Goal: Task Accomplishment & Management: Use online tool/utility

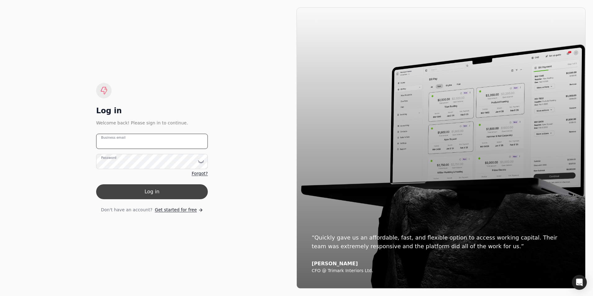
type email "[PERSON_NAME][EMAIL_ADDRESS][DOMAIN_NAME]"
click at [156, 196] on button "Log in" at bounding box center [152, 191] width 112 height 15
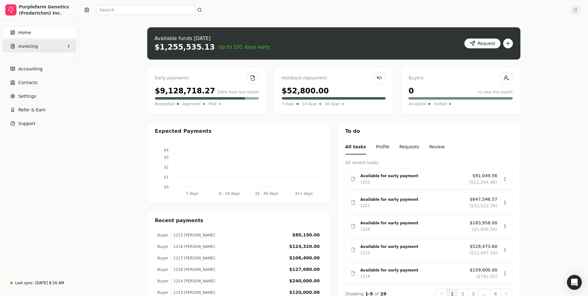
click at [61, 49] on button "Invoicing" at bounding box center [39, 46] width 74 height 12
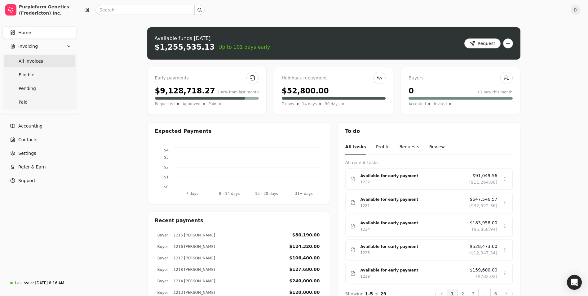
click at [47, 60] on Invoices "All Invoices" at bounding box center [40, 61] width 72 height 12
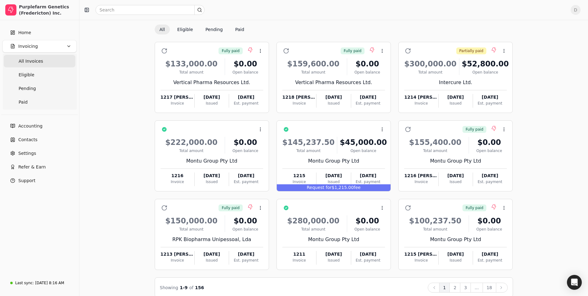
scroll to position [29, 0]
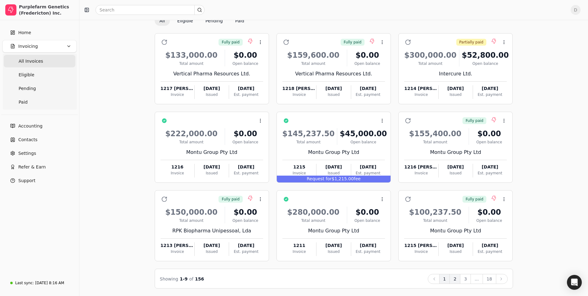
click at [456, 281] on button "2" at bounding box center [454, 279] width 11 height 10
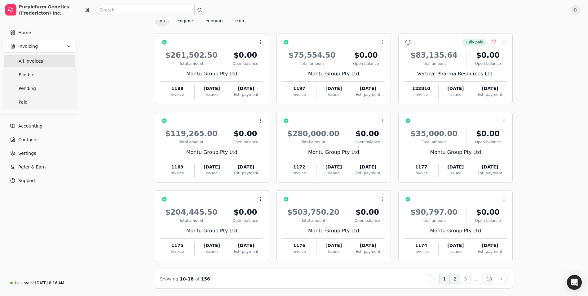
click at [450, 279] on button "1" at bounding box center [444, 279] width 11 height 10
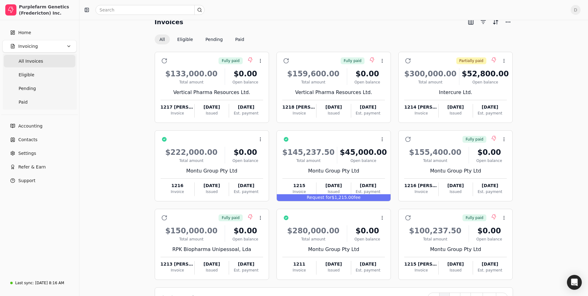
scroll to position [0, 0]
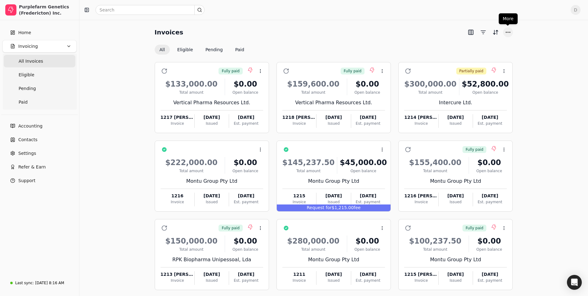
click at [510, 30] on button "More" at bounding box center [508, 32] width 10 height 10
click at [535, 41] on div "Invoices All Eligible Pending Paid Fully paid Context Menu Button $133,000.00 T…" at bounding box center [334, 172] width 494 height 290
click at [24, 33] on span "Home" at bounding box center [24, 32] width 13 height 7
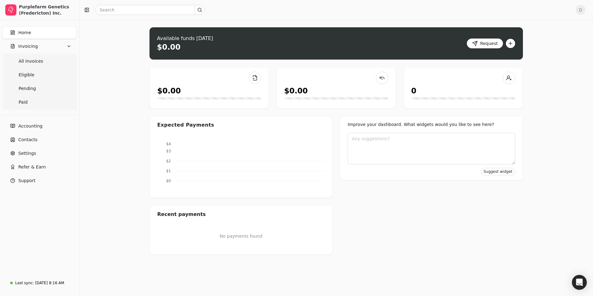
click at [511, 44] on button "button" at bounding box center [510, 43] width 10 height 10
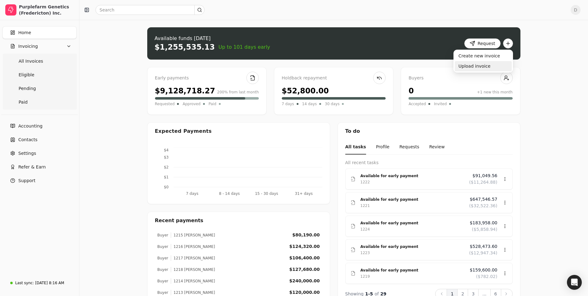
click at [482, 65] on div "Upload invoice" at bounding box center [483, 66] width 57 height 10
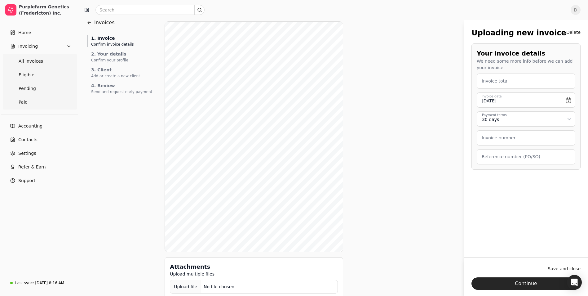
scroll to position [22, 0]
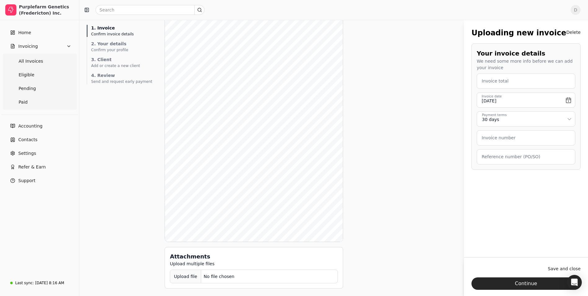
click at [183, 276] on div "Upload file" at bounding box center [185, 276] width 31 height 14
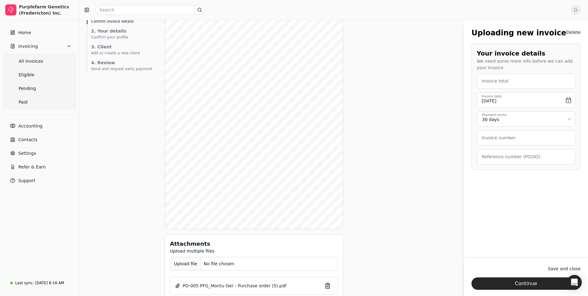
scroll to position [46, 0]
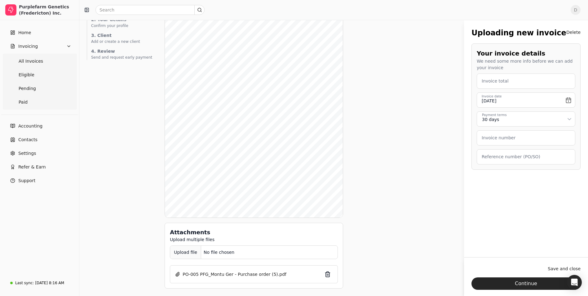
click at [176, 253] on div "Upload file" at bounding box center [185, 252] width 31 height 14
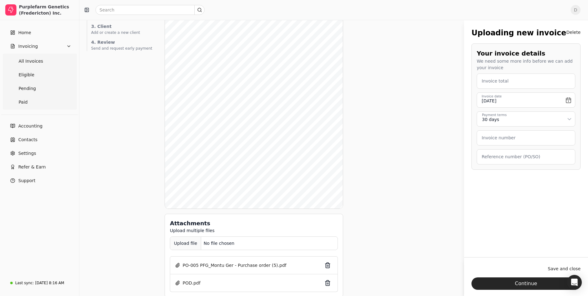
scroll to position [64, 0]
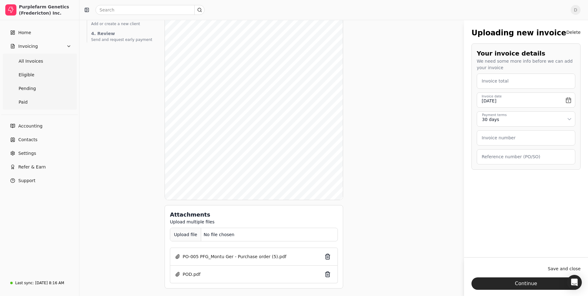
click at [183, 235] on div "Upload file" at bounding box center [185, 234] width 31 height 14
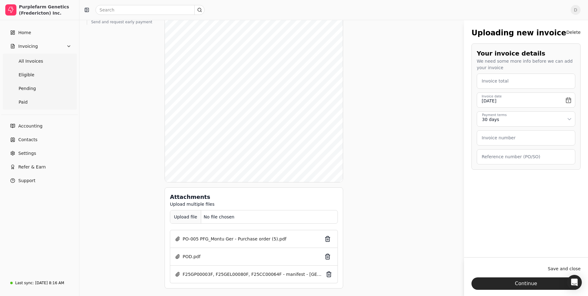
click at [176, 218] on div "Upload file" at bounding box center [185, 217] width 31 height 14
click at [173, 217] on div "Upload file" at bounding box center [185, 217] width 31 height 14
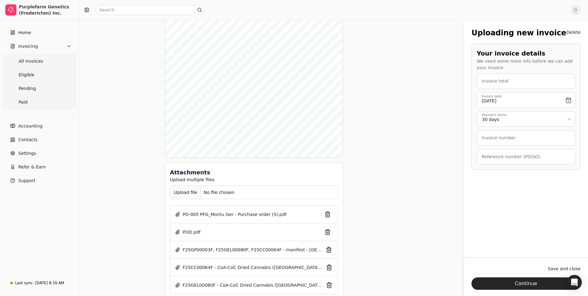
scroll to position [113, 0]
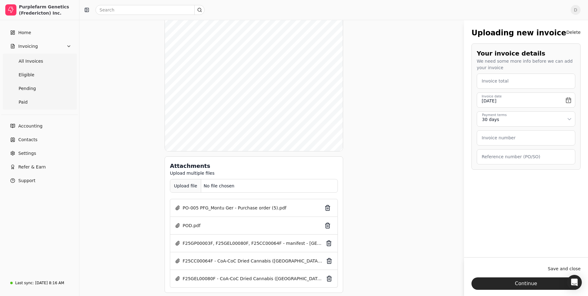
click at [178, 187] on div "Upload file" at bounding box center [185, 186] width 31 height 14
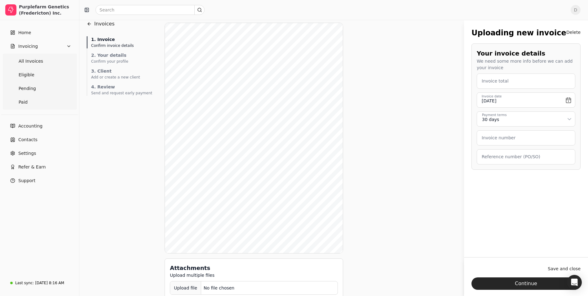
scroll to position [0, 0]
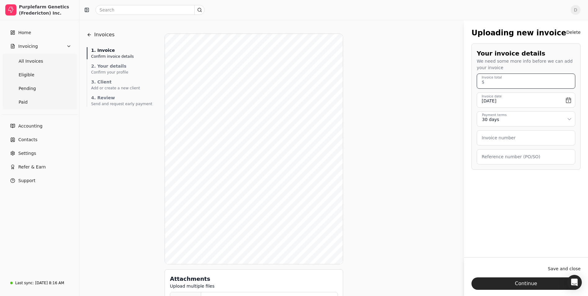
click at [513, 84] on total "Invoice total" at bounding box center [526, 80] width 99 height 15
type total "300,000.00"
click at [571, 100] on input "[DATE]" at bounding box center [526, 99] width 99 height 15
click at [487, 121] on button "Go to the Previous Month" at bounding box center [485, 117] width 9 height 9
click at [534, 180] on button "29" at bounding box center [535, 181] width 10 height 10
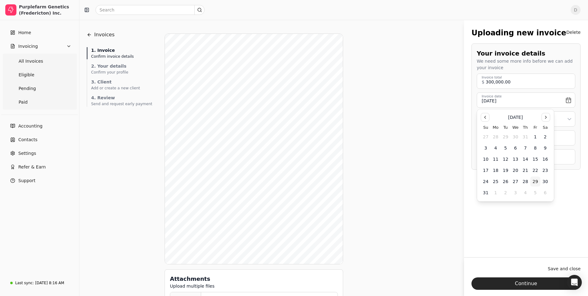
type input "[DATE]"
click at [570, 120] on html "Purplefarm Genetics (Fredericton) Inc. Home Invoicing All Invoices Eligible Pen…" at bounding box center [294, 159] width 588 height 318
click at [501, 140] on label "Invoice number" at bounding box center [499, 137] width 34 height 7
click at [501, 140] on number "Invoice number" at bounding box center [526, 137] width 99 height 15
type number "1223"
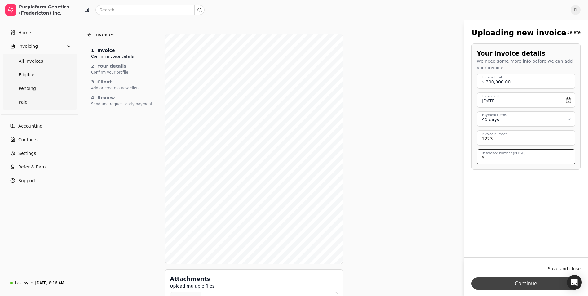
type \(PO\/SO\) "5"
click at [539, 282] on button "Continue" at bounding box center [525, 283] width 109 height 12
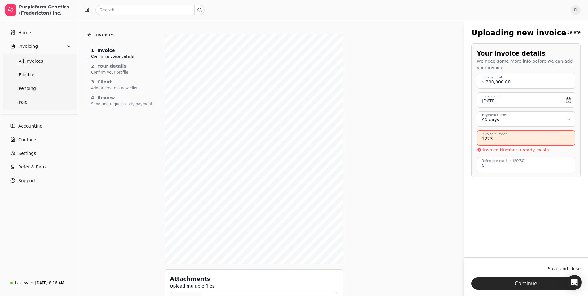
click at [505, 142] on number "1223" at bounding box center [526, 137] width 99 height 15
type number "1223 [PERSON_NAME]"
click at [529, 280] on button "Continue" at bounding box center [525, 283] width 109 height 12
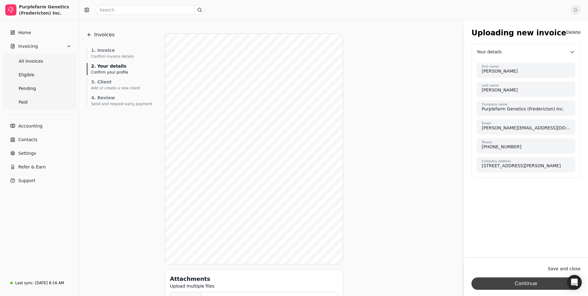
click at [524, 284] on button "Continue" at bounding box center [525, 283] width 109 height 12
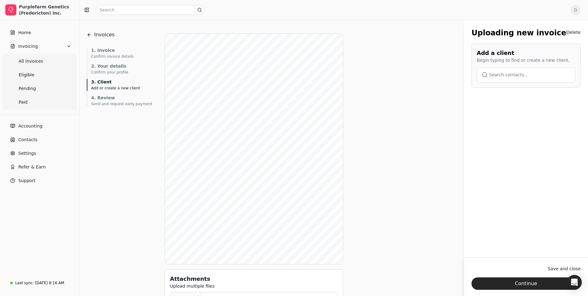
click at [509, 74] on button "button" at bounding box center [526, 74] width 99 height 15
type input "m"
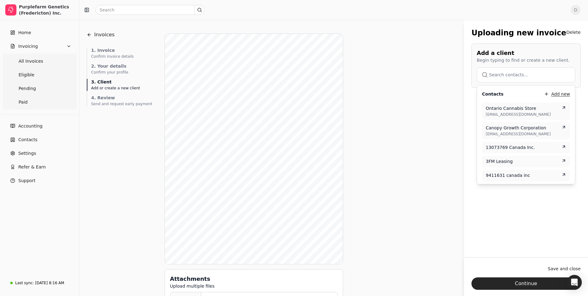
click at [550, 92] on button "Add new" at bounding box center [557, 93] width 26 height 7
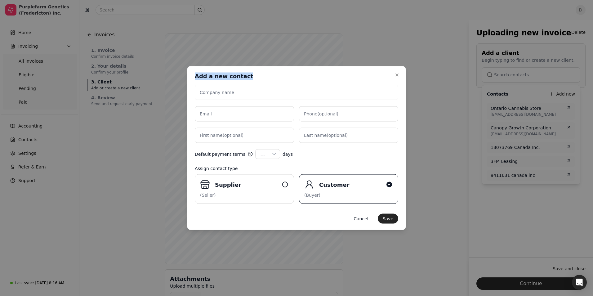
drag, startPoint x: 344, startPoint y: 74, endPoint x: 464, endPoint y: 76, distance: 119.9
click at [464, 76] on body "Purplefarm Genetics (Fredericton) Inc. Home Invoicing All Invoices Eligible Pen…" at bounding box center [294, 215] width 588 height 430
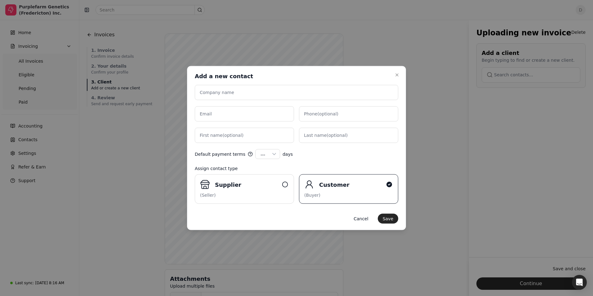
click at [305, 101] on div "Company name Email Phone (optional) First name (optional) Last name (optional)" at bounding box center [296, 114] width 203 height 58
click at [240, 97] on input "Company name" at bounding box center [296, 92] width 203 height 15
type input "Montu Therapeutics GmbH"
type input "[EMAIL_ADDRESS][DOMAIN_NAME]"
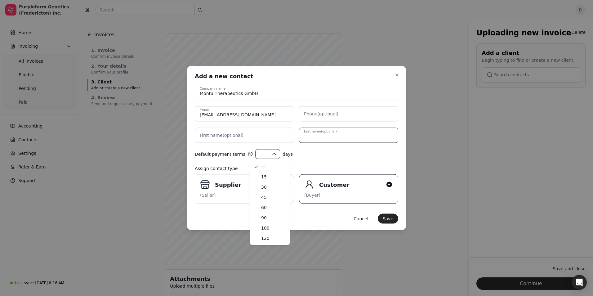
click at [263, 157] on div "---" at bounding box center [265, 154] width 11 height 7
click at [391, 218] on button "Save" at bounding box center [387, 219] width 20 height 10
select select "---"
type input "Montu Therapeutics GmbH"
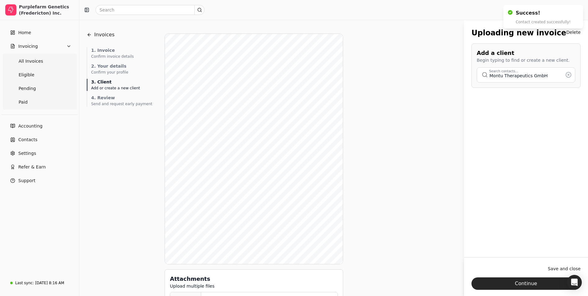
click at [538, 78] on button "button" at bounding box center [526, 74] width 99 height 15
type input "Montu Therapeutics GmbH"
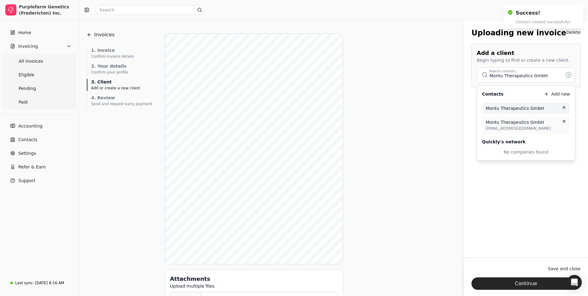
click at [525, 110] on span "Montu Therapeutics GmbH" at bounding box center [515, 108] width 58 height 7
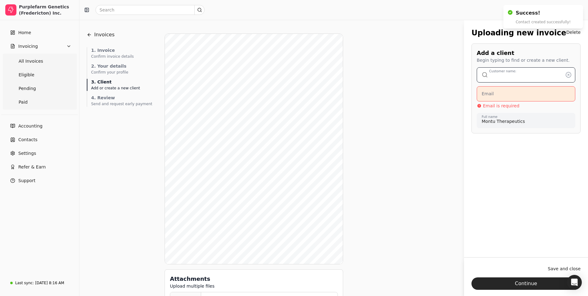
type input "Montu Therapeutics GmbH"
click at [506, 95] on input "Email" at bounding box center [526, 93] width 99 height 15
type input "[EMAIL_ADDRESS][DOMAIN_NAME]"
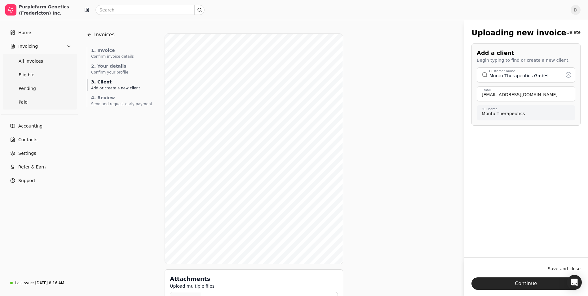
click at [524, 173] on div "Uploading new invoice Delete Add a client Begin typing to find or create a new …" at bounding box center [526, 143] width 124 height 246
click at [528, 284] on button "Continue" at bounding box center [525, 283] width 109 height 12
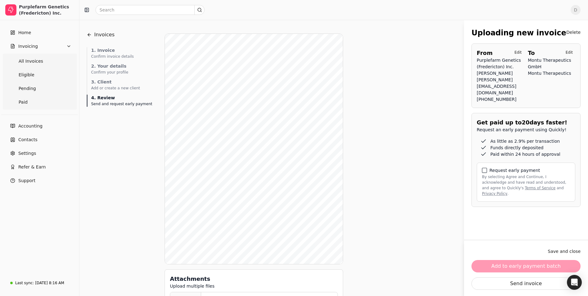
click at [483, 168] on button "By selecting Agree and Continue, I acknowledge and have read and understood, an…" at bounding box center [484, 170] width 5 height 5
click at [523, 266] on button "Add to early payment batch" at bounding box center [525, 266] width 109 height 12
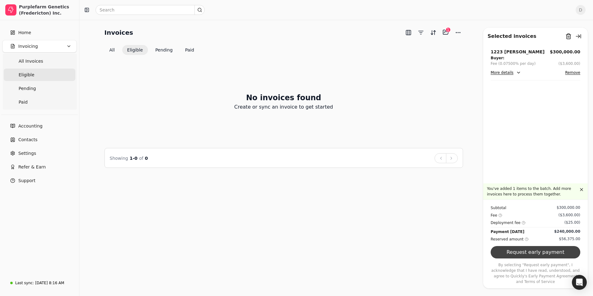
click at [539, 258] on button "Request early payment" at bounding box center [535, 252] width 90 height 12
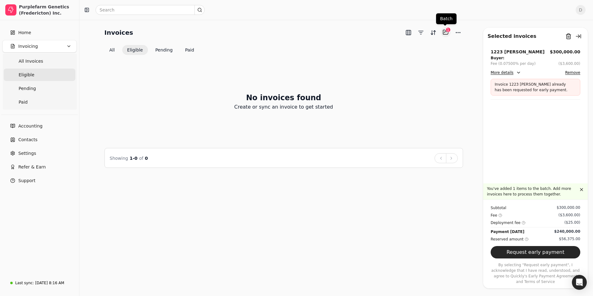
click at [447, 34] on button "Selected items: 1" at bounding box center [445, 32] width 10 height 10
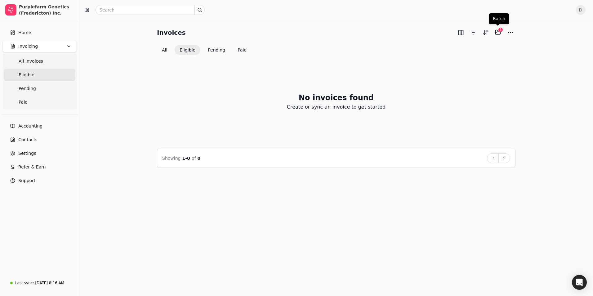
click at [498, 31] on div "1" at bounding box center [500, 29] width 5 height 5
click at [498, 33] on button "Selected items: 1" at bounding box center [498, 32] width 10 height 10
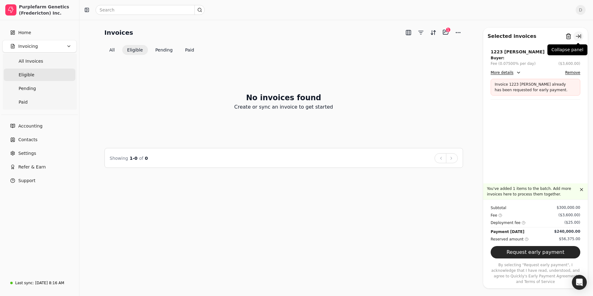
click at [580, 37] on button "button" at bounding box center [578, 36] width 10 height 10
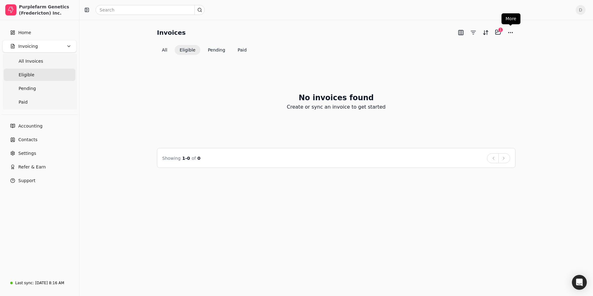
click at [504, 32] on div "Selected items: 1 1" at bounding box center [486, 32] width 60 height 10
click at [507, 33] on button "More" at bounding box center [510, 33] width 10 height 10
click at [320, 90] on div "No invoices found Create or sync an invoice to get started" at bounding box center [336, 101] width 358 height 78
click at [33, 34] on link "Home" at bounding box center [39, 32] width 74 height 12
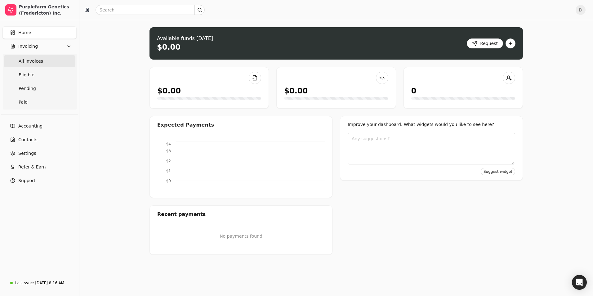
click at [51, 63] on Invoices "All Invoices" at bounding box center [40, 61] width 72 height 12
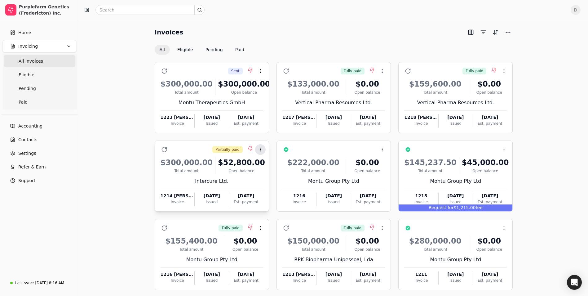
click at [262, 149] on icon at bounding box center [260, 149] width 5 height 5
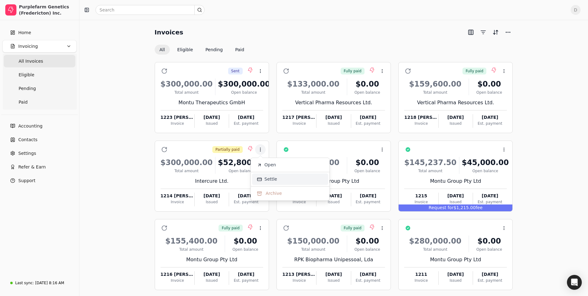
click at [270, 178] on span "Settle" at bounding box center [270, 179] width 13 height 7
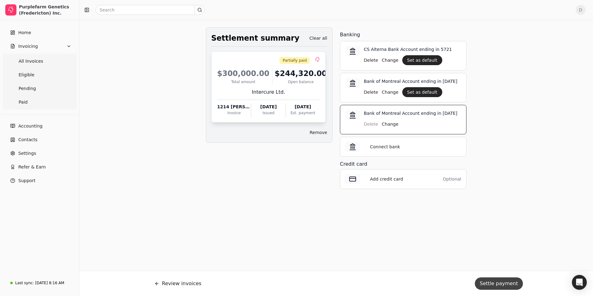
click at [492, 286] on button "Settle payment" at bounding box center [498, 283] width 48 height 12
